Goal: Task Accomplishment & Management: Manage account settings

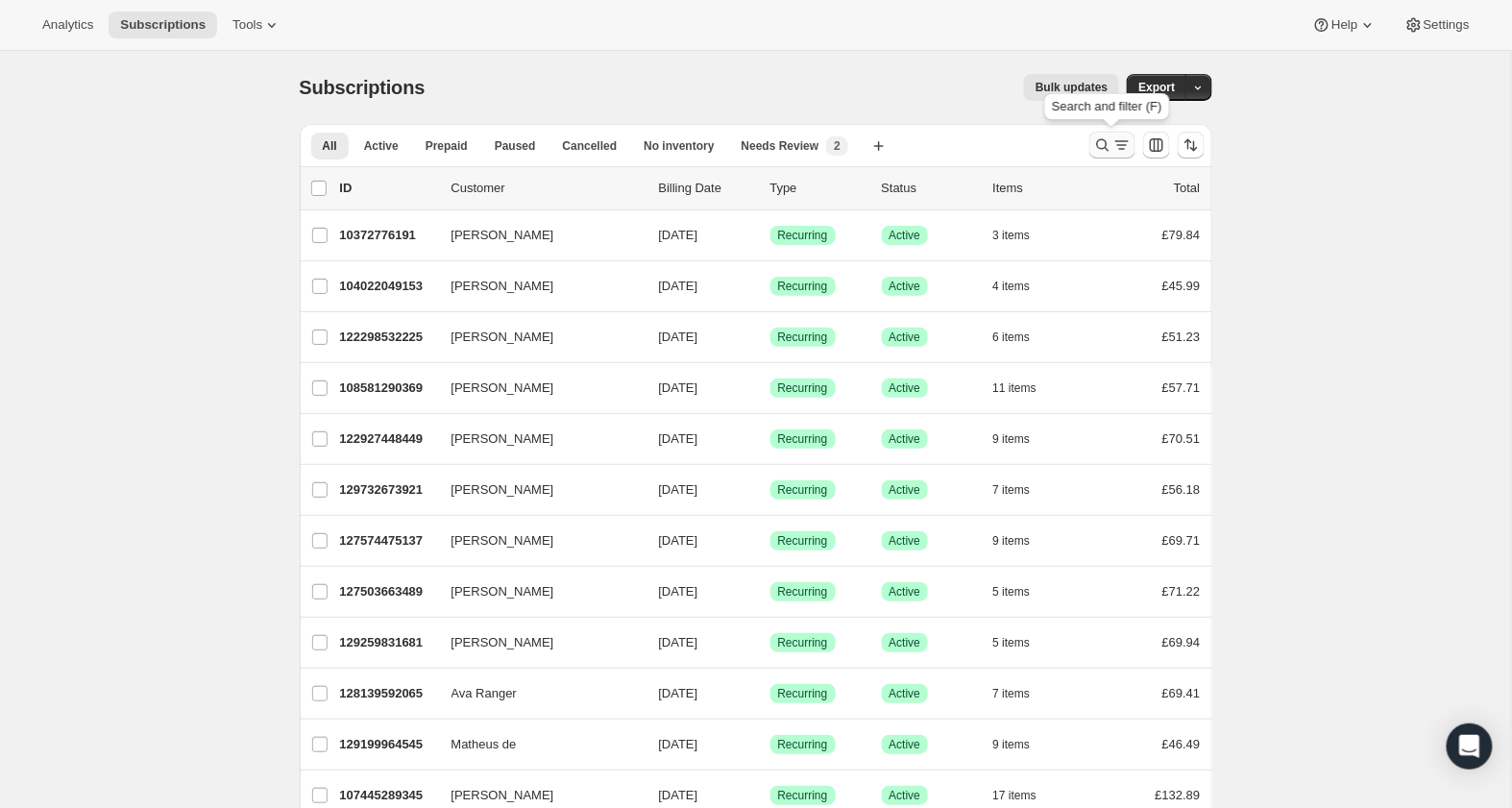
click at [1100, 146] on icon "Search and filter results" at bounding box center [1103, 145] width 20 height 20
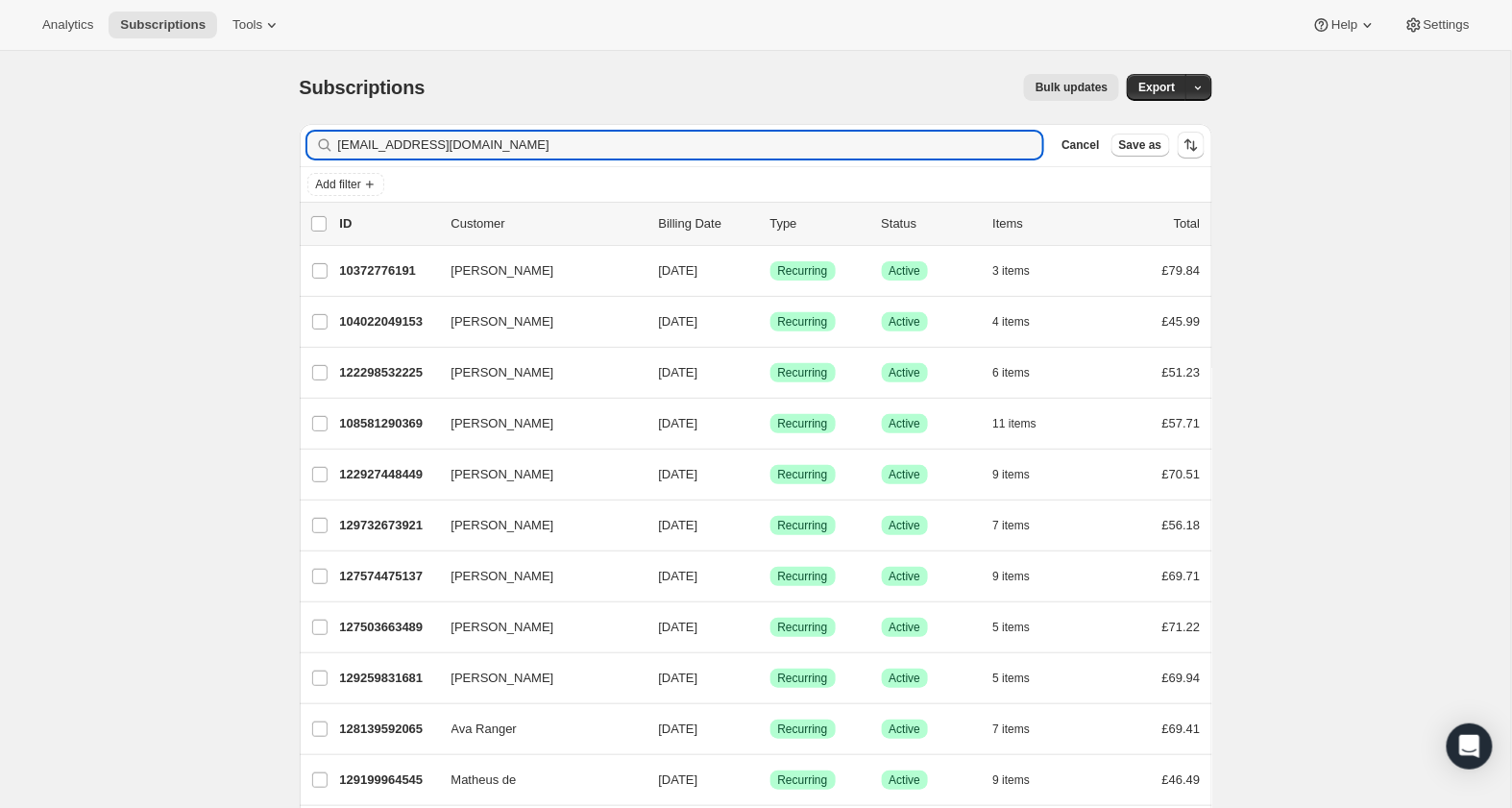
type input "[EMAIL_ADDRESS][DOMAIN_NAME]"
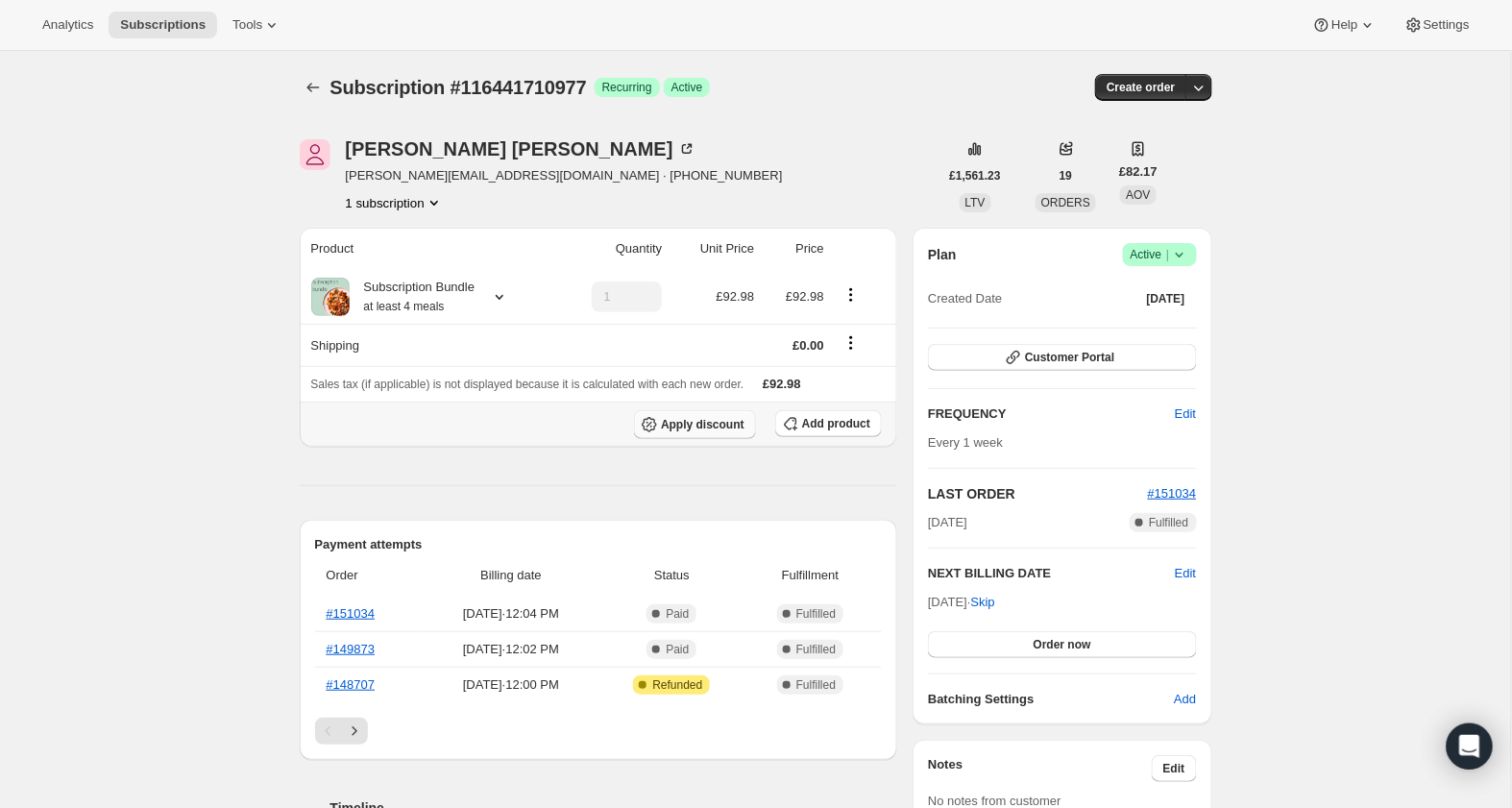
click at [719, 423] on span "Apply discount" at bounding box center [703, 425] width 83 height 16
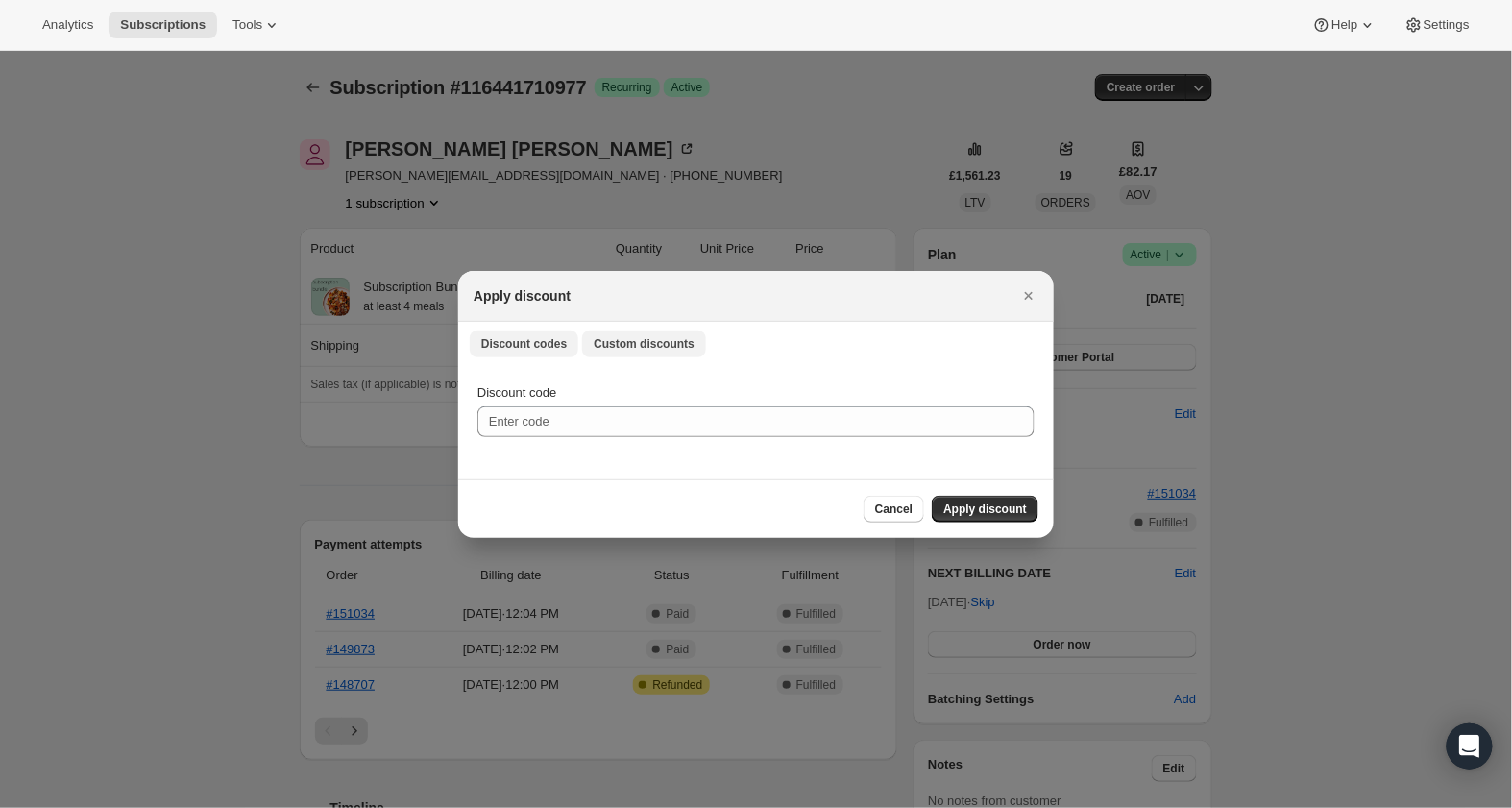
click at [696, 351] on button "Custom discounts" at bounding box center [644, 343] width 124 height 26
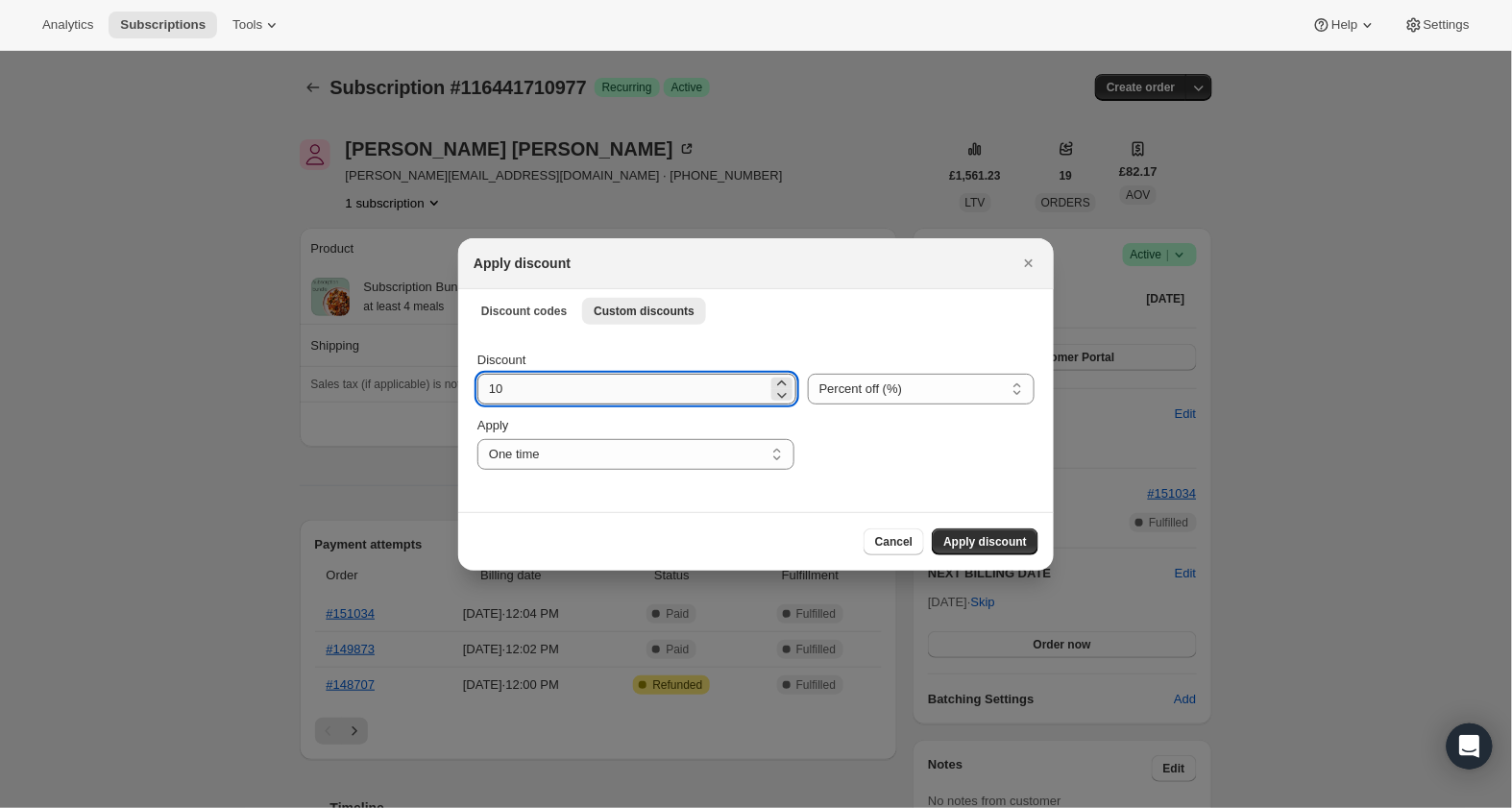
click at [642, 388] on input "10" at bounding box center [623, 388] width 290 height 30
type input "100"
click at [999, 537] on span "Apply discount" at bounding box center [985, 541] width 83 height 16
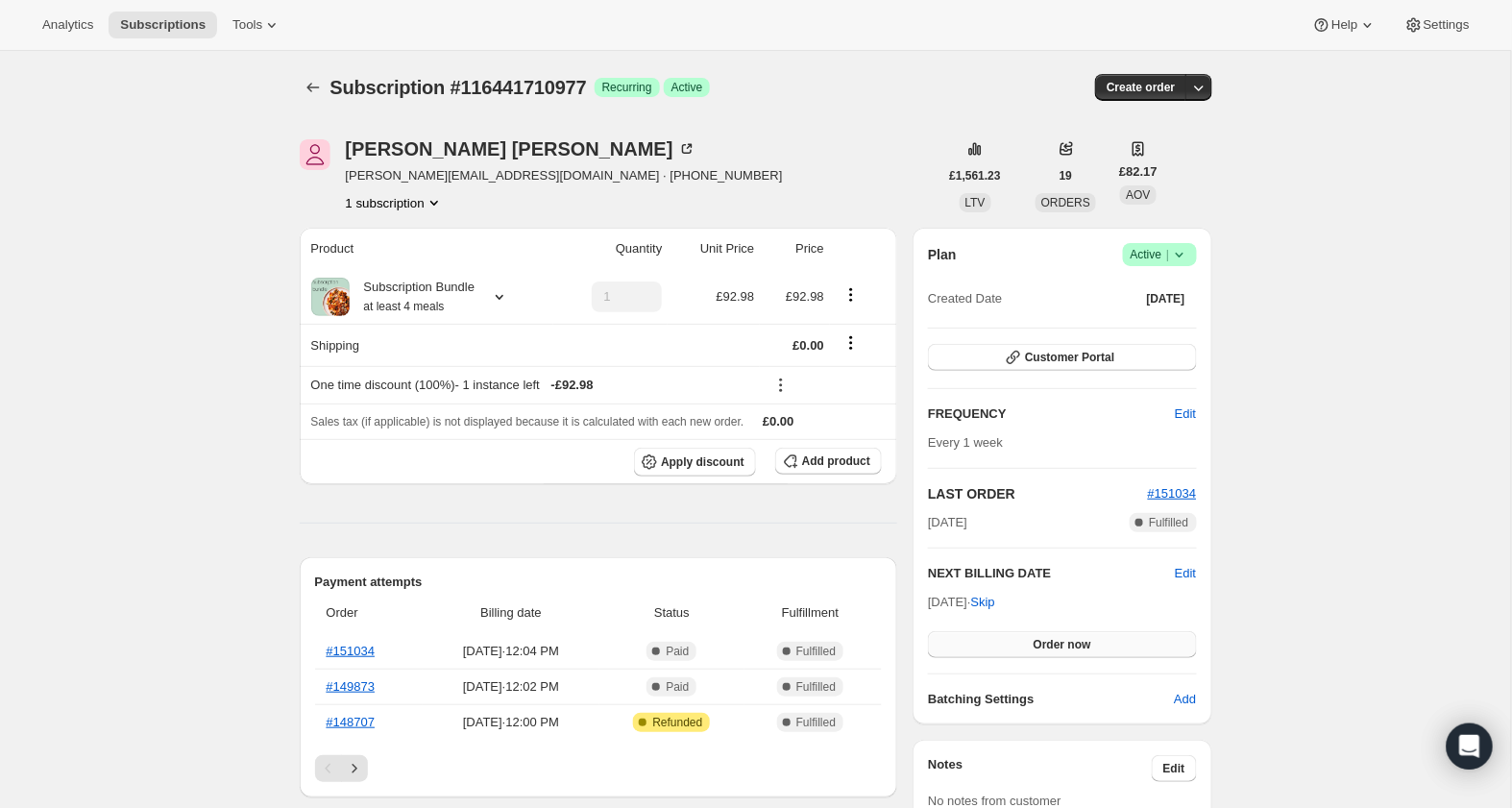
click at [1070, 636] on span "Order now" at bounding box center [1063, 644] width 58 height 16
click at [1070, 636] on span "Click to confirm" at bounding box center [1062, 644] width 87 height 16
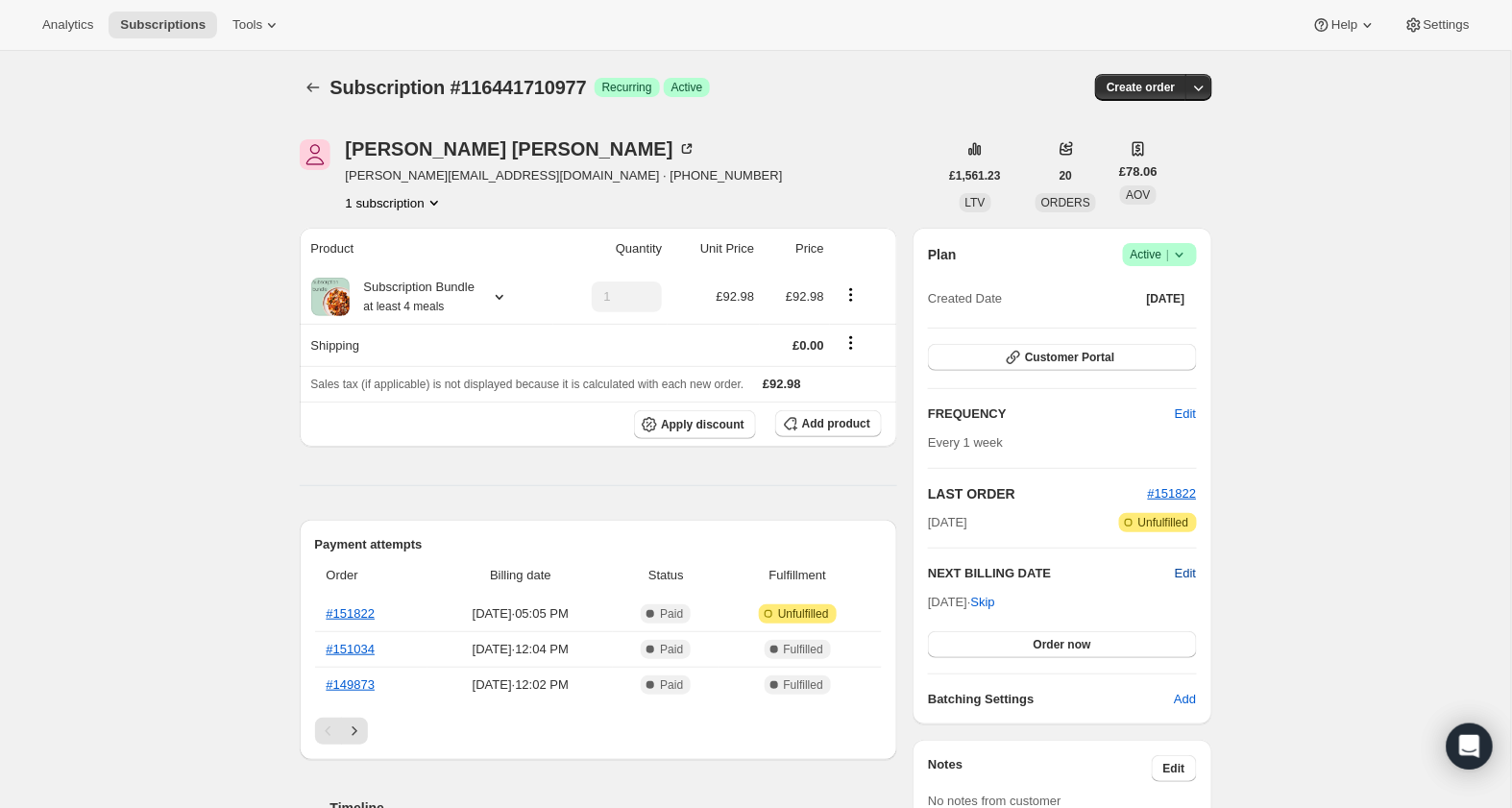
click at [1183, 574] on span "Edit" at bounding box center [1186, 574] width 22 height 20
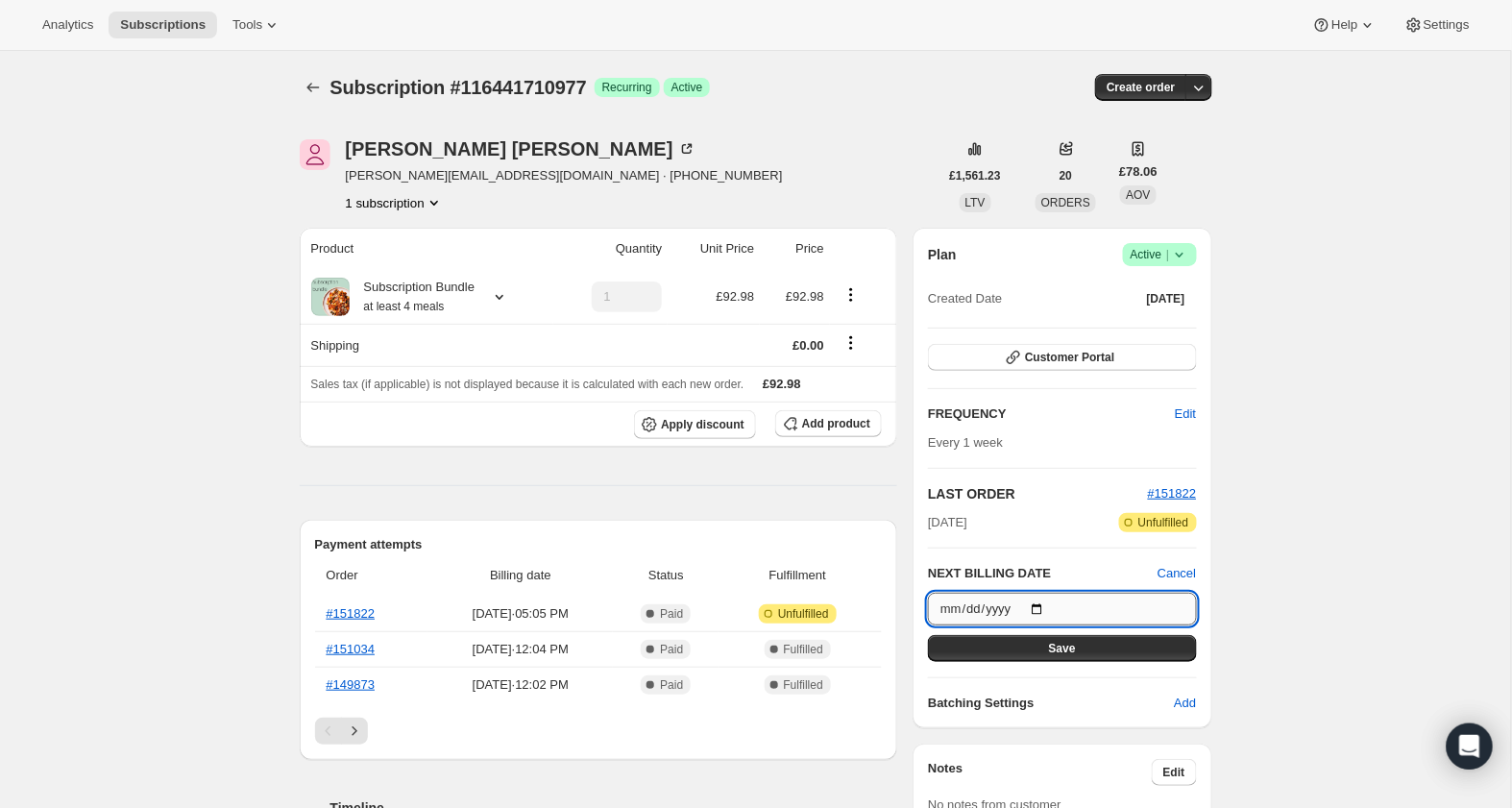
click at [1067, 612] on input "2025-09-02" at bounding box center [1062, 608] width 268 height 32
type input "2025-09-03"
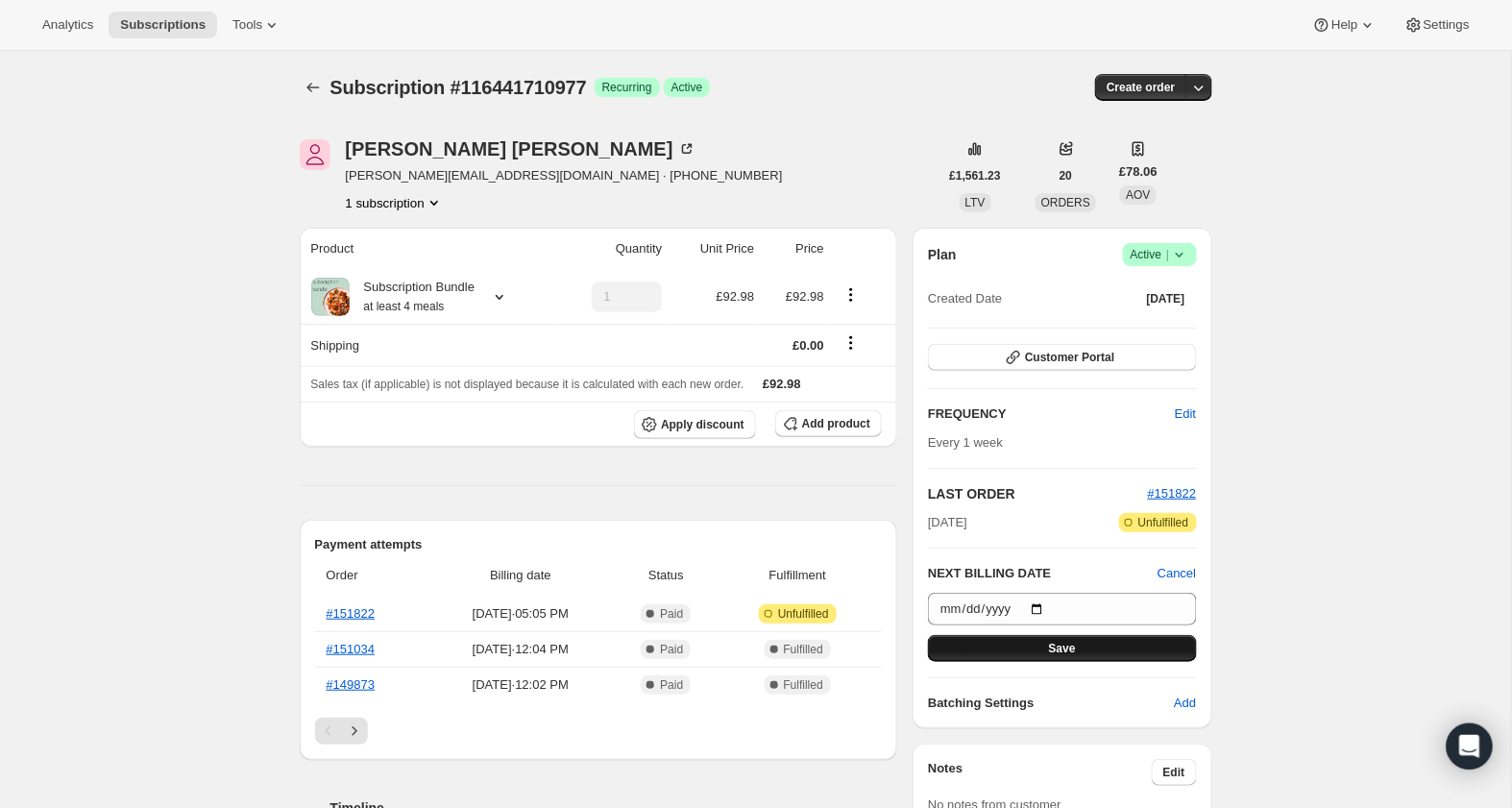
click at [1127, 651] on button "Save" at bounding box center [1062, 647] width 268 height 26
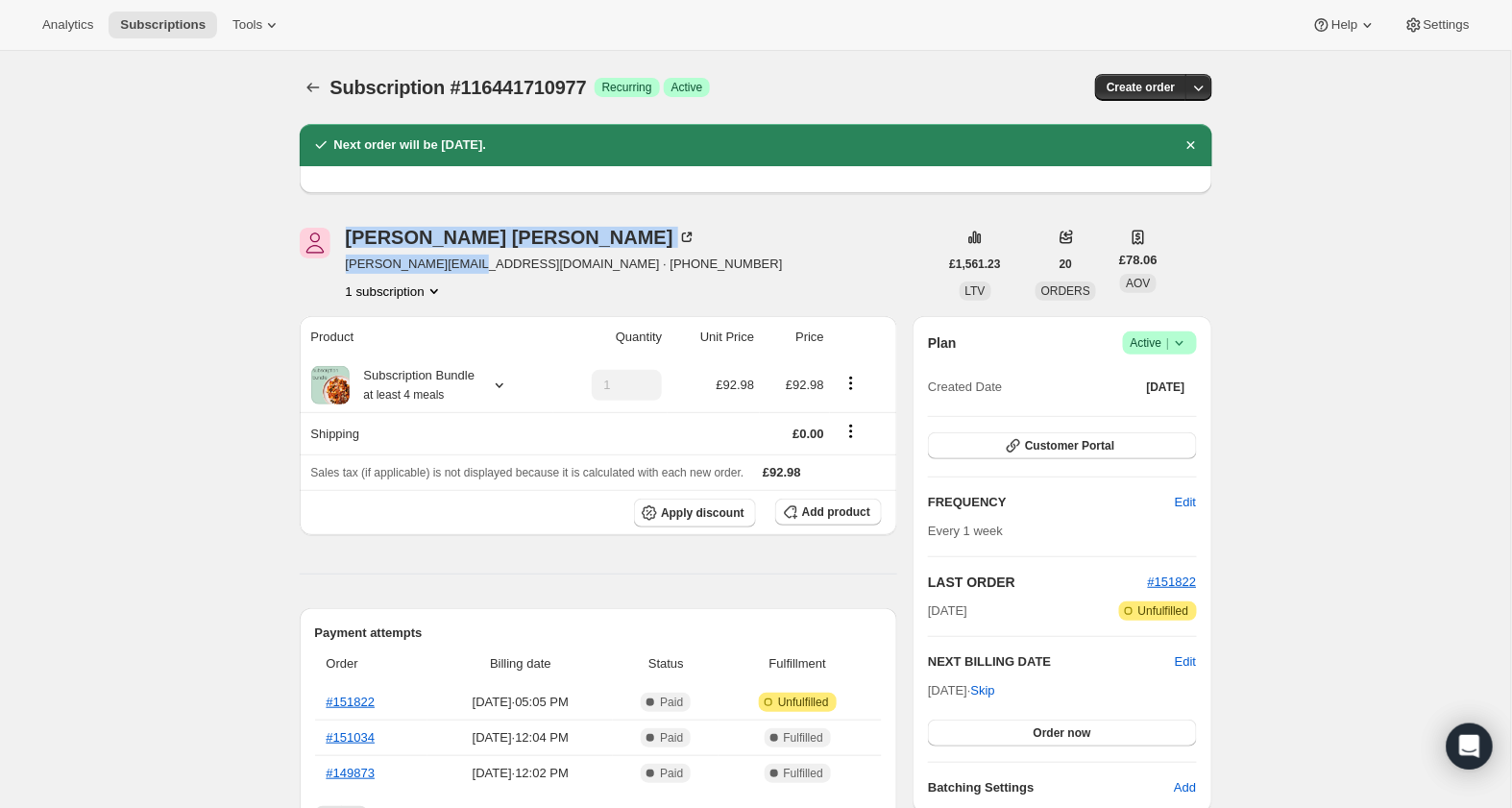
drag, startPoint x: 473, startPoint y: 263, endPoint x: 335, endPoint y: 262, distance: 138.0
click at [335, 262] on div "Timothy Frew t.m.frew@gmail.com · +447790120829 1 subscription" at bounding box center [619, 264] width 639 height 73
